Goal: Information Seeking & Learning: Learn about a topic

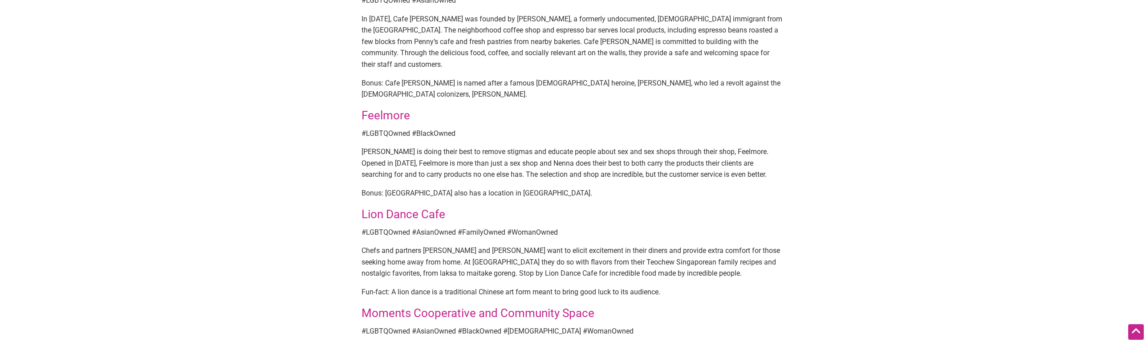
scroll to position [791, 0]
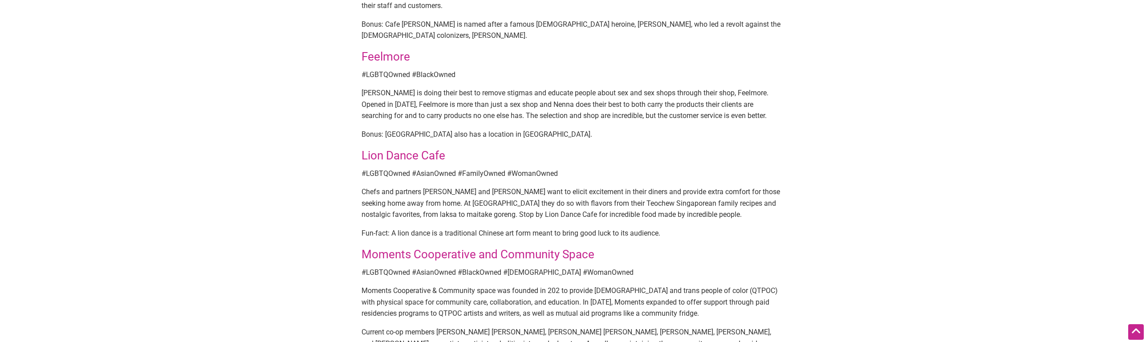
click at [279, 87] on div "By Intentionalist — [DATE] Throughout the years, QTPOC-owned businesses in [GEO…" at bounding box center [572, 96] width 623 height 1644
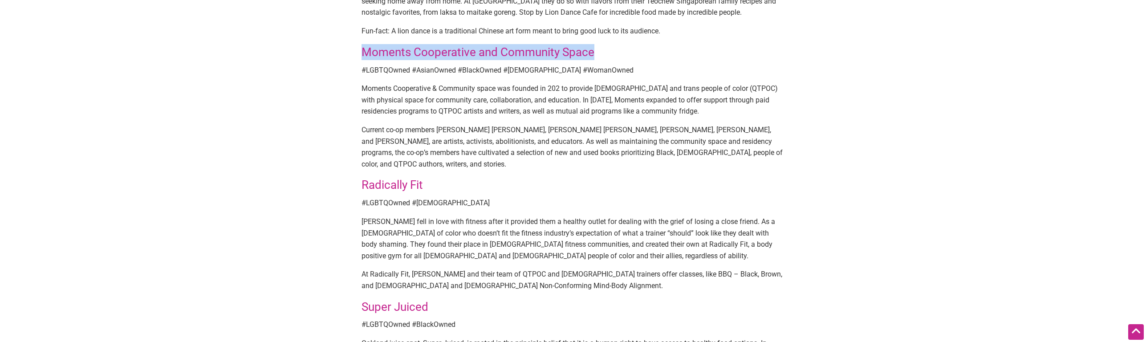
scroll to position [1303, 0]
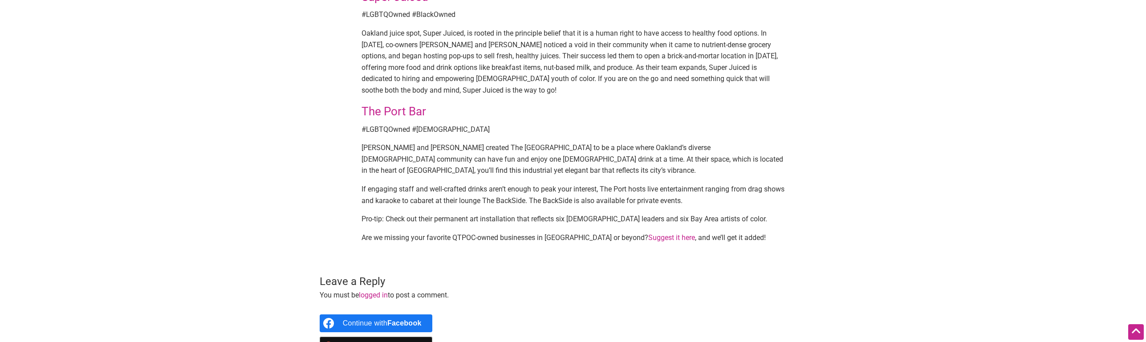
click at [415, 105] on link "The Port Bar" at bounding box center [394, 111] width 65 height 13
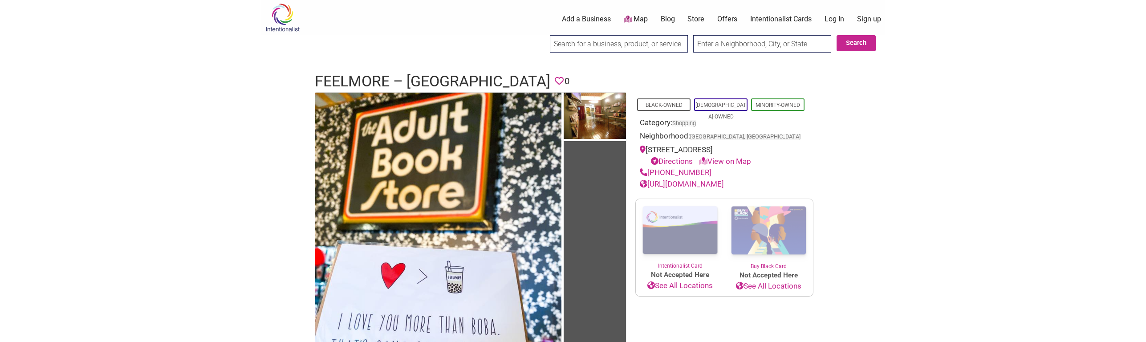
scroll to position [2, 0]
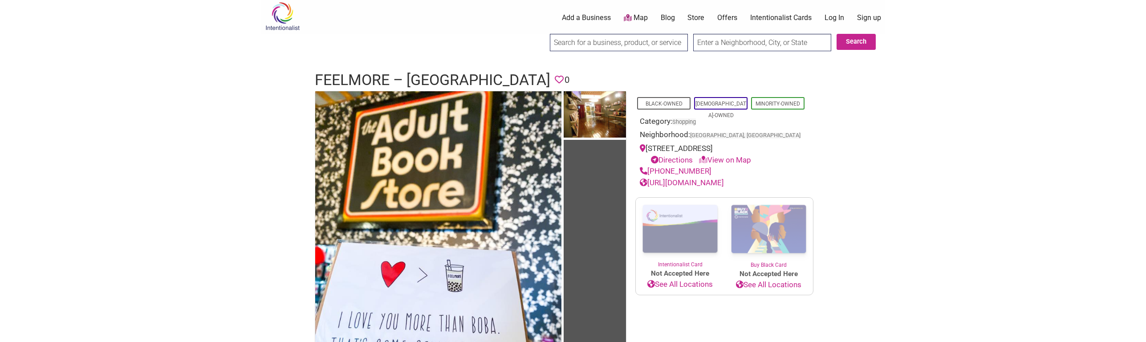
click at [685, 185] on link "[URL][DOMAIN_NAME]" at bounding box center [682, 182] width 84 height 9
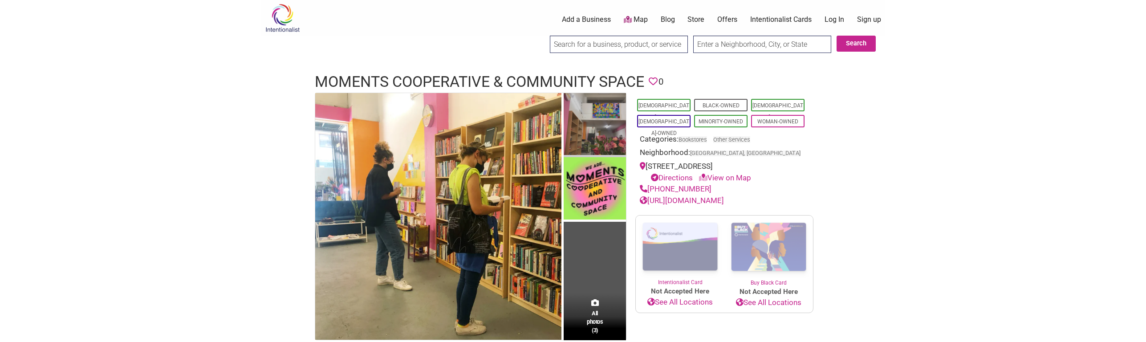
click at [601, 147] on img at bounding box center [595, 125] width 62 height 65
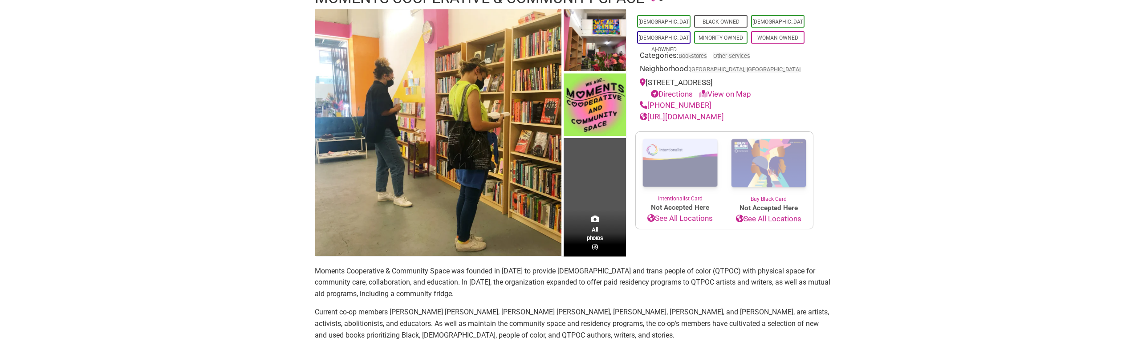
scroll to position [188, 0]
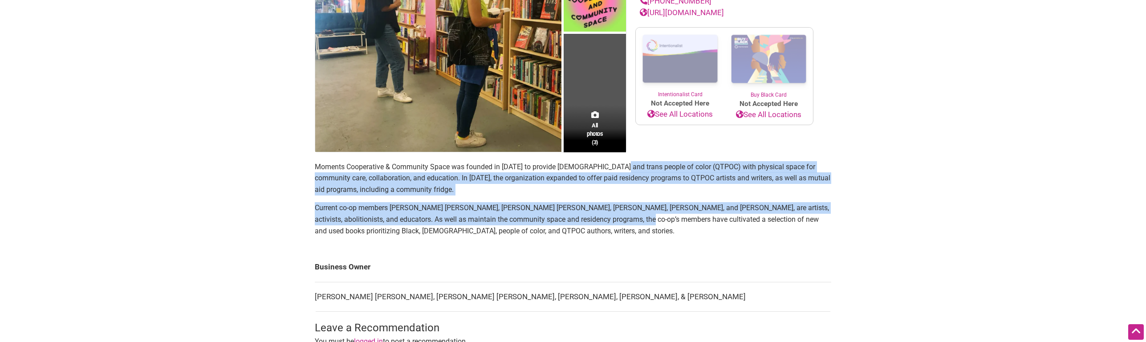
drag, startPoint x: 619, startPoint y: 172, endPoint x: 621, endPoint y: 222, distance: 50.4
click at [621, 222] on section "Moments Cooperative & Community Space was founded in [DATE] to provide [DEMOGRA…" at bounding box center [573, 202] width 517 height 83
click at [621, 222] on p "Current co-op members [PERSON_NAME] [PERSON_NAME], [PERSON_NAME] [PERSON_NAME],…" at bounding box center [573, 219] width 517 height 34
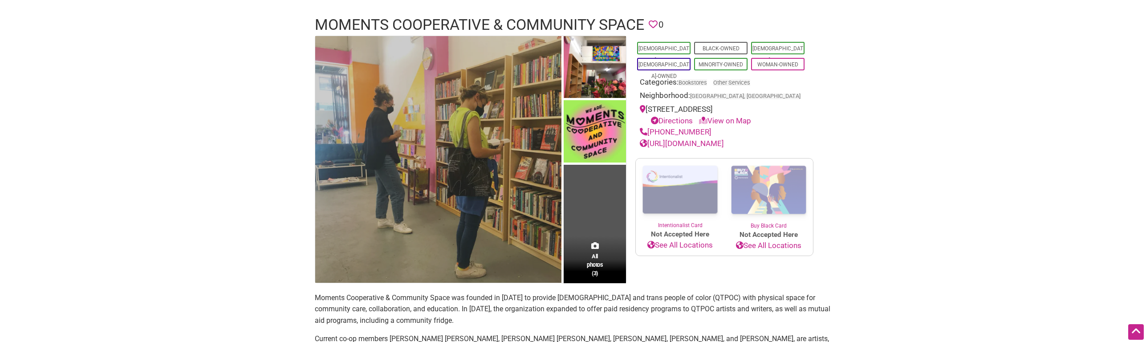
scroll to position [0, 0]
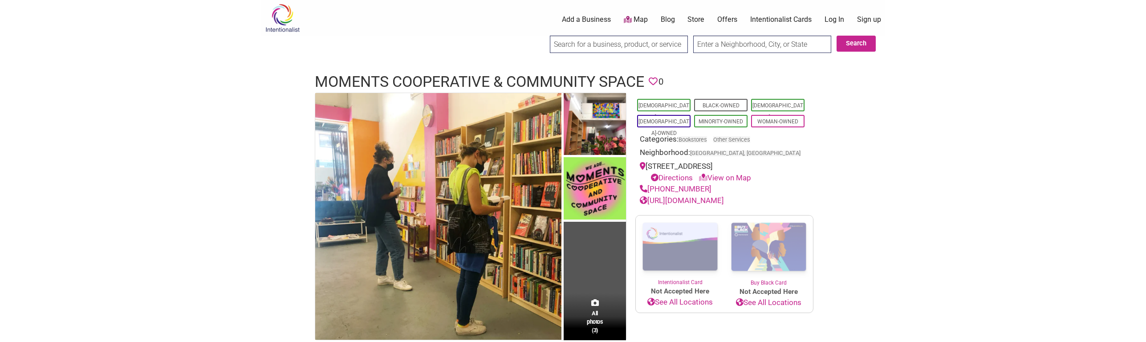
click at [678, 204] on link "[URL][DOMAIN_NAME]" at bounding box center [682, 200] width 84 height 9
